Goal: Navigation & Orientation: Find specific page/section

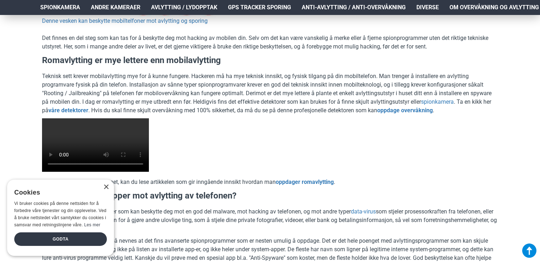
scroll to position [1257, 0]
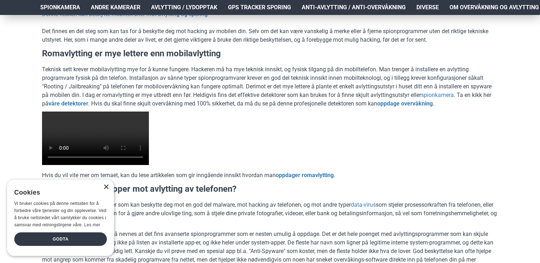
click at [105, 188] on div "×" at bounding box center [105, 187] width 5 height 5
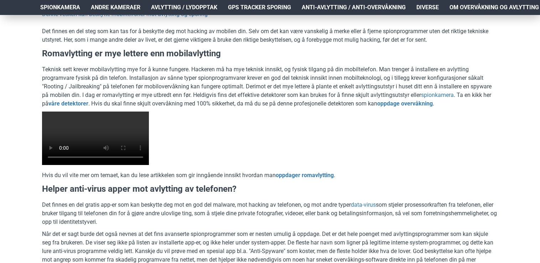
click at [125, 165] on video at bounding box center [95, 138] width 107 height 53
click at [149, 165] on video at bounding box center [95, 138] width 107 height 53
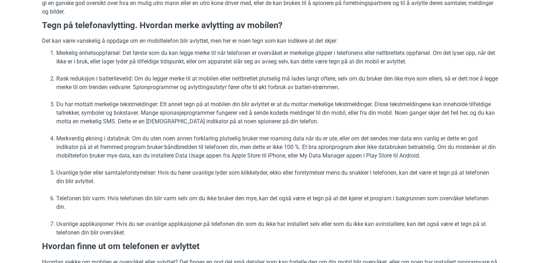
scroll to position [0, 0]
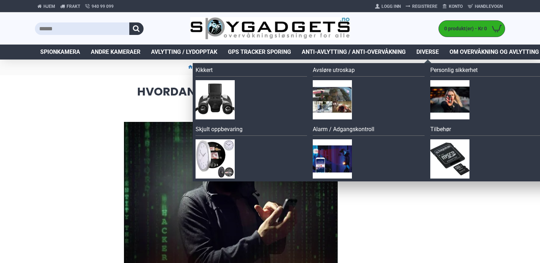
click at [426, 48] on span "Diverse" at bounding box center [428, 52] width 22 height 9
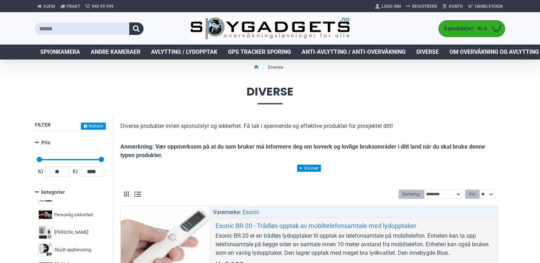
scroll to position [54, 0]
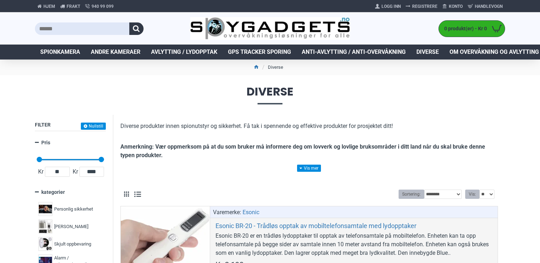
click at [100, 222] on div "Kikkert 4 Se alle produkter 130 Avsløre utroskap 14 Personlig sikkerhet 9 Dirke…" at bounding box center [70, 244] width 71 height 89
click at [62, 243] on span "Personlig sikkerhet" at bounding box center [73, 243] width 39 height 7
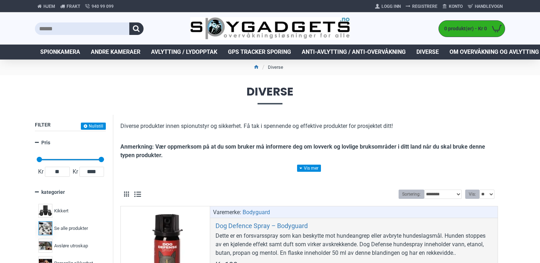
click at [81, 229] on span "Se alle produkter" at bounding box center [71, 228] width 34 height 7
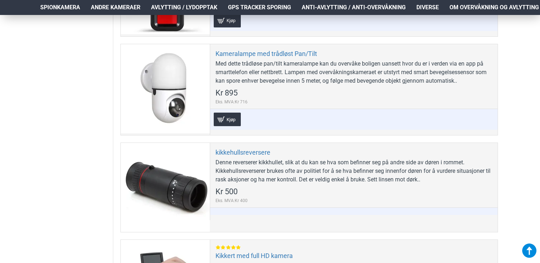
scroll to position [4605, 0]
